Goal: Task Accomplishment & Management: Manage account settings

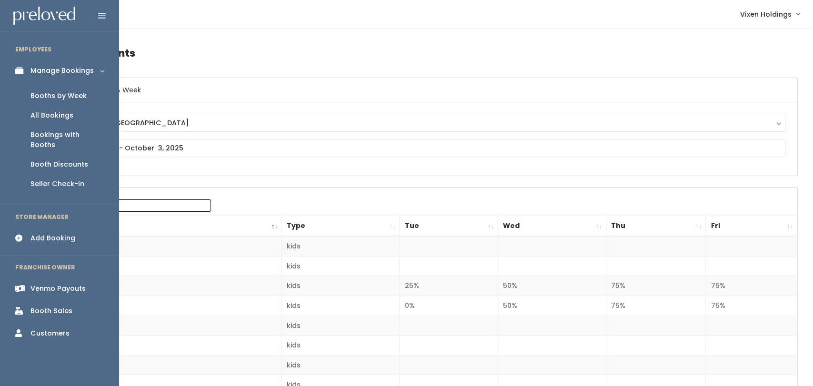
click at [68, 111] on div "All Bookings" at bounding box center [51, 116] width 43 height 10
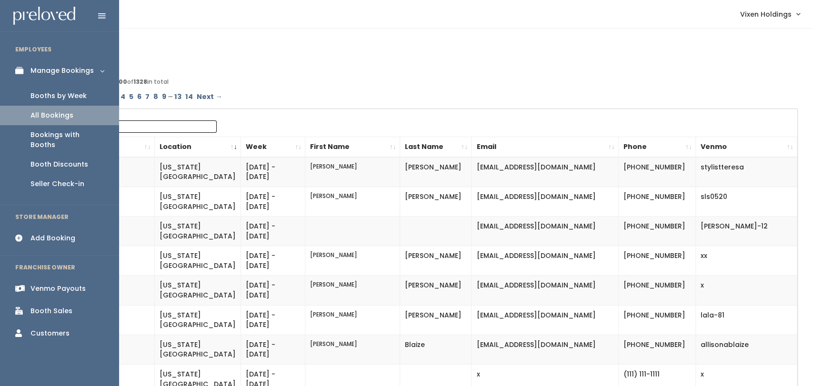
click at [69, 101] on link "Booths by Week" at bounding box center [59, 96] width 119 height 20
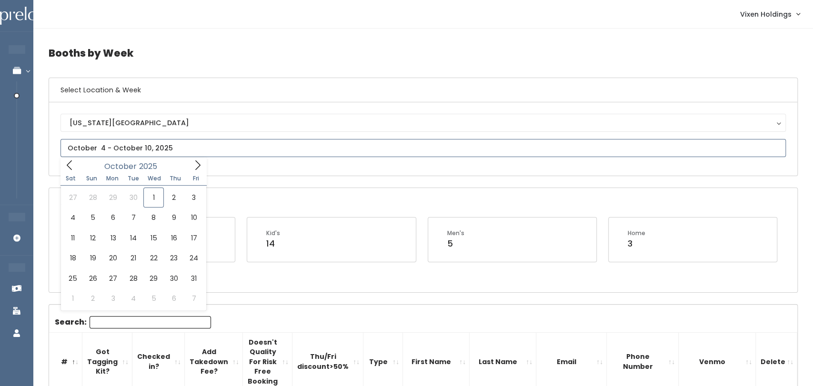
click at [140, 154] on input "text" at bounding box center [424, 148] width 726 height 18
type input "September 27 to October 3"
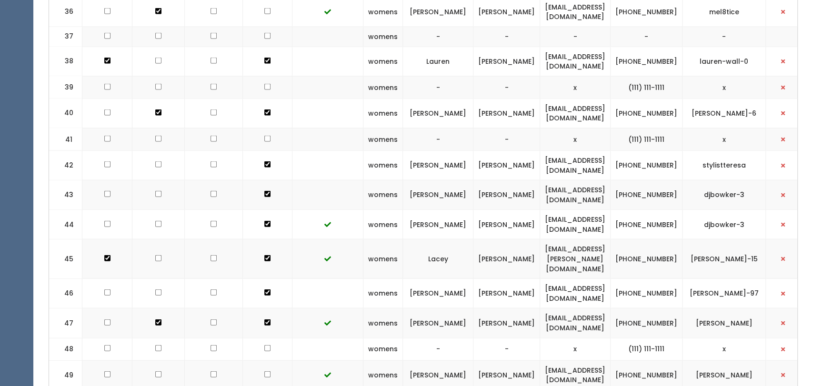
scroll to position [1314, 0]
